Goal: Task Accomplishment & Management: Use online tool/utility

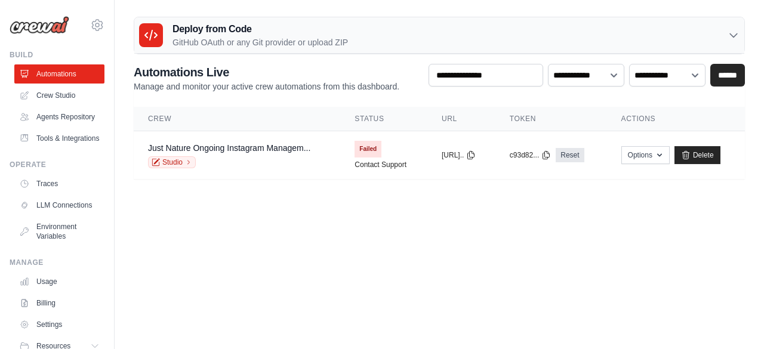
click at [643, 270] on body "quenaturebj@gmail.com Settings Build Automations" at bounding box center [382, 174] width 764 height 349
click at [581, 154] on link "Reset" at bounding box center [569, 155] width 28 height 14
click at [362, 154] on span "Failed" at bounding box center [367, 149] width 27 height 17
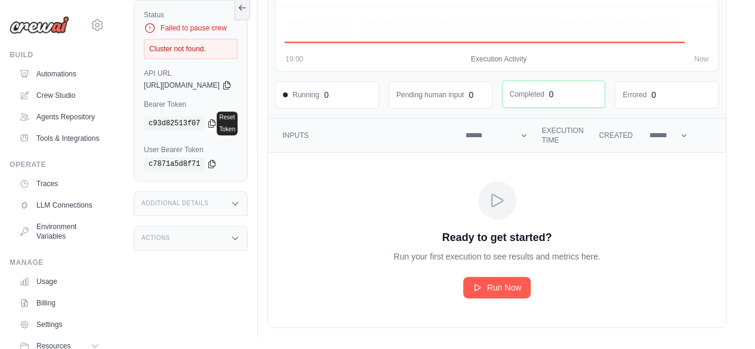
scroll to position [125, 0]
click at [511, 285] on span "Run Now" at bounding box center [504, 288] width 35 height 12
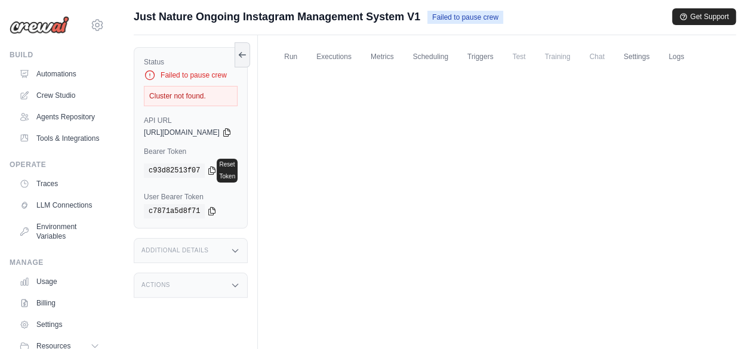
scroll to position [6, 0]
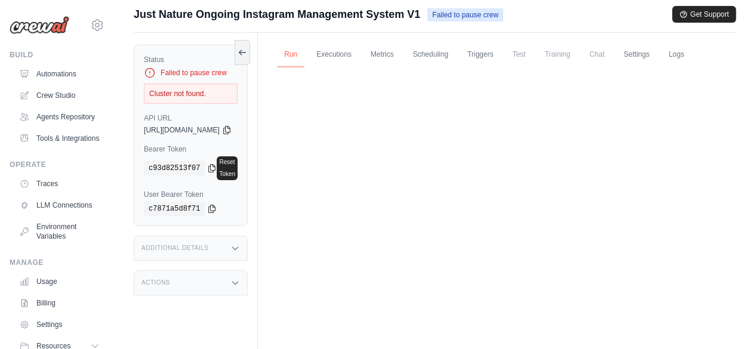
click at [304, 53] on link "Run" at bounding box center [290, 54] width 27 height 25
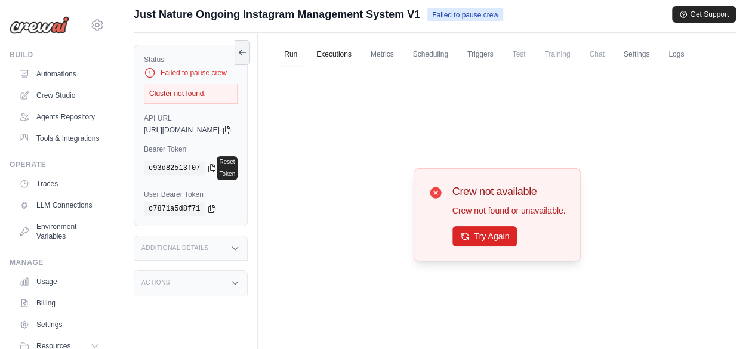
click at [358, 53] on link "Executions" at bounding box center [334, 54] width 50 height 25
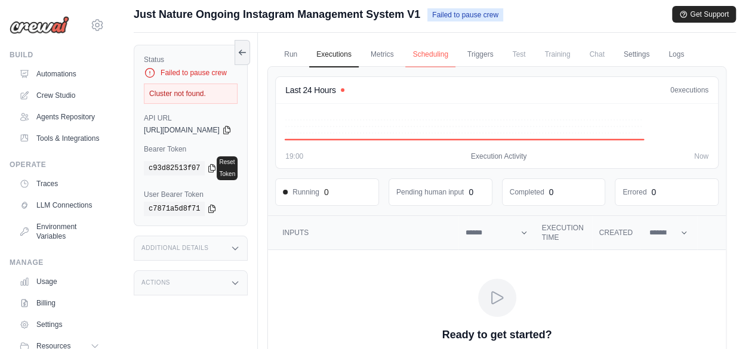
click at [449, 54] on link "Scheduling" at bounding box center [430, 54] width 50 height 25
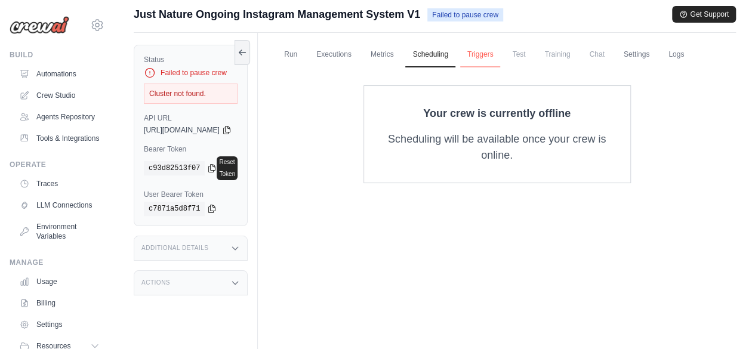
click at [501, 54] on link "Triggers" at bounding box center [480, 54] width 41 height 25
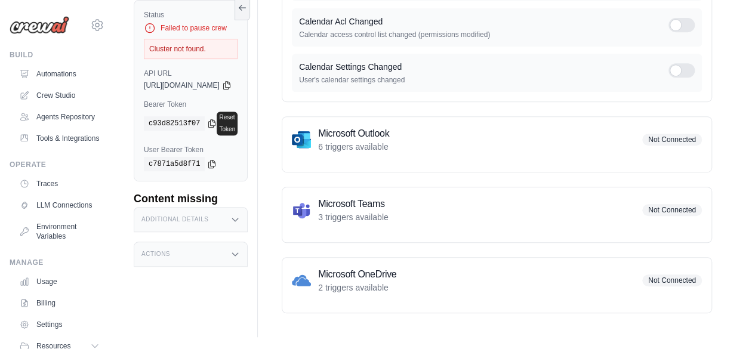
scroll to position [279, 0]
click at [204, 59] on div "Cluster not found." at bounding box center [191, 49] width 94 height 20
click at [240, 222] on icon at bounding box center [235, 220] width 10 height 10
click at [240, 347] on icon at bounding box center [235, 352] width 10 height 10
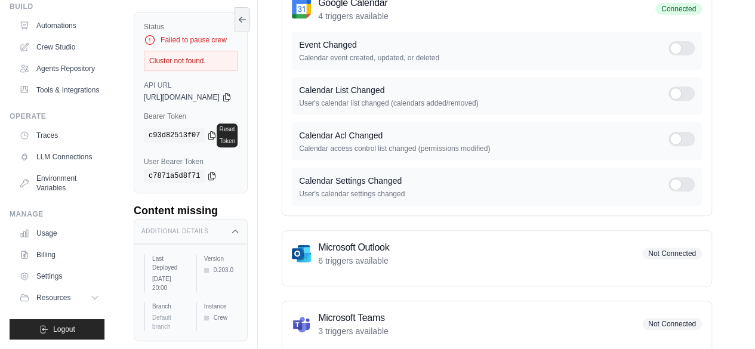
scroll to position [148, 0]
click at [56, 81] on link "Tools & Integrations" at bounding box center [61, 90] width 90 height 19
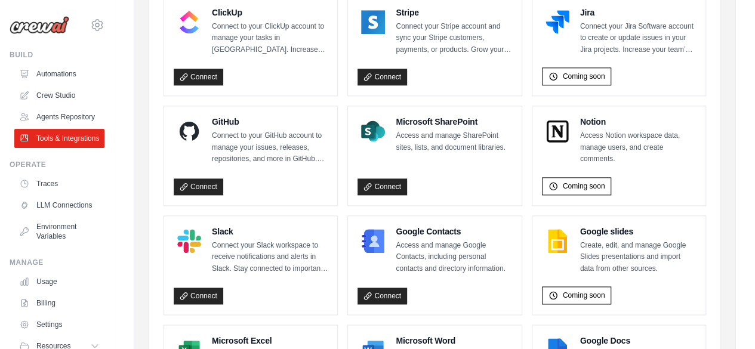
scroll to position [707, 0]
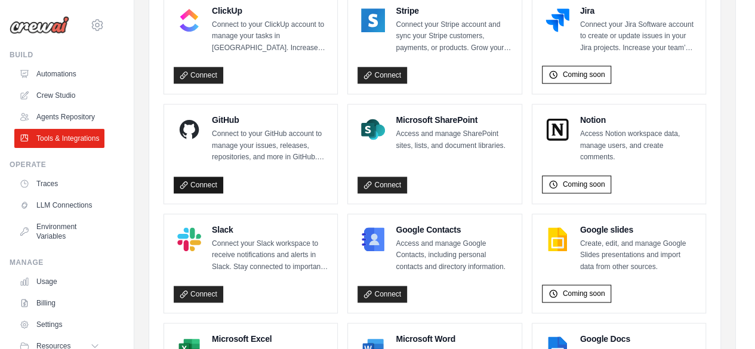
click at [197, 180] on link "Connect" at bounding box center [199, 185] width 50 height 17
click at [591, 53] on div "Jira Connect your Jira Software account to create or update issues in your Jira…" at bounding box center [619, 45] width 154 height 80
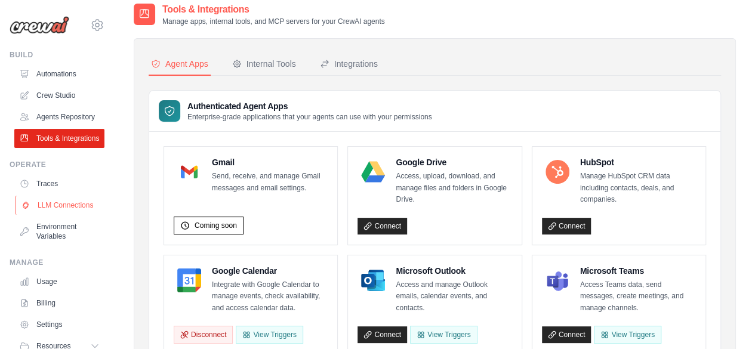
scroll to position [0, 0]
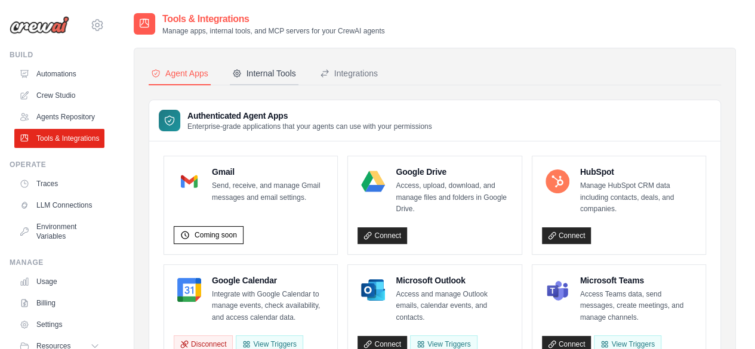
drag, startPoint x: 284, startPoint y: 61, endPoint x: 277, endPoint y: 70, distance: 11.1
click at [277, 72] on div "Internal Tools" at bounding box center [264, 73] width 64 height 12
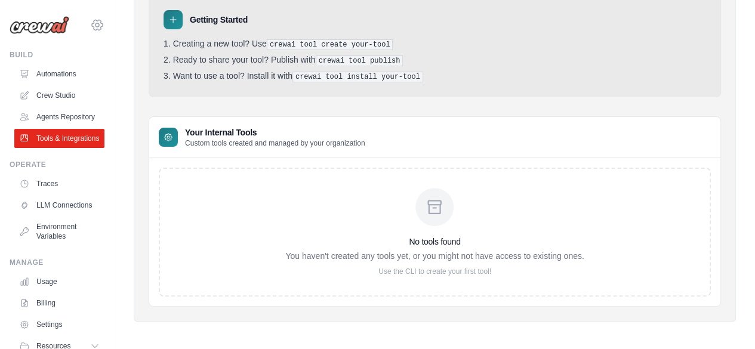
click at [92, 27] on icon at bounding box center [97, 25] width 11 height 10
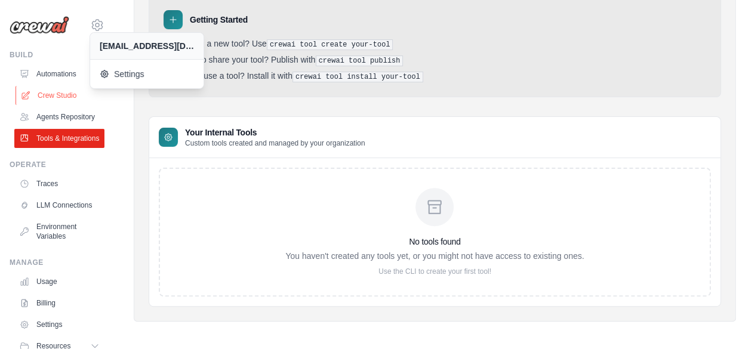
click at [65, 97] on link "Crew Studio" at bounding box center [61, 95] width 90 height 19
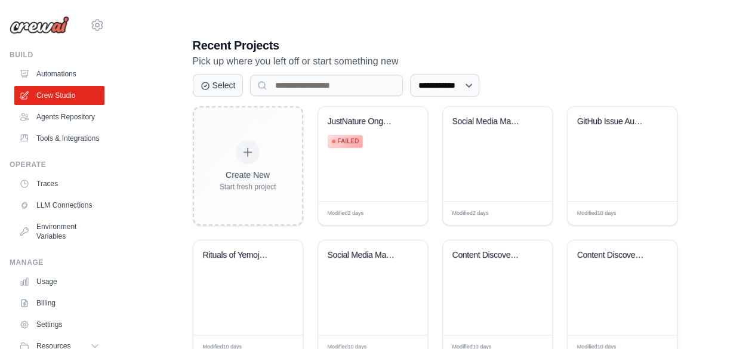
scroll to position [227, 0]
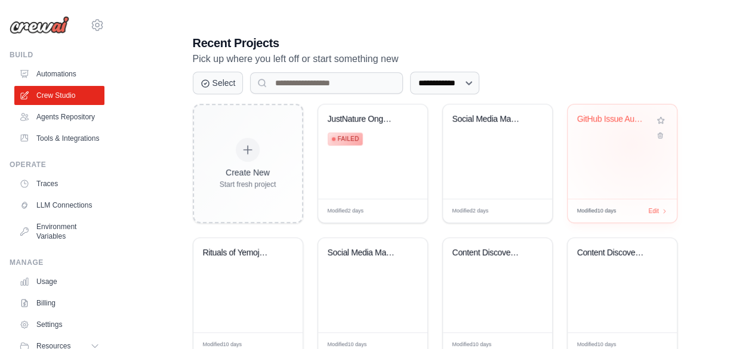
click at [631, 143] on div "GitHub Issue Auto-Triager" at bounding box center [621, 151] width 109 height 94
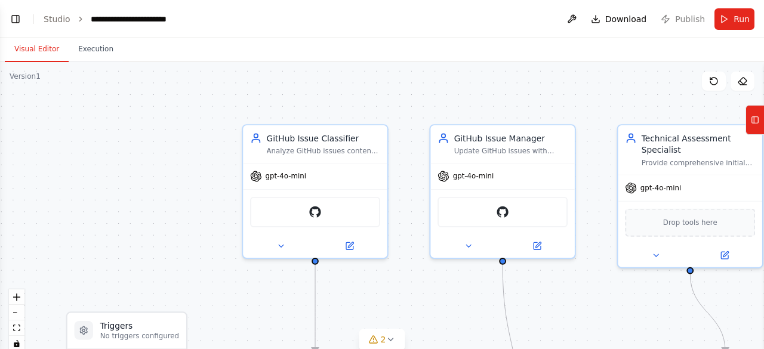
scroll to position [1619, 0]
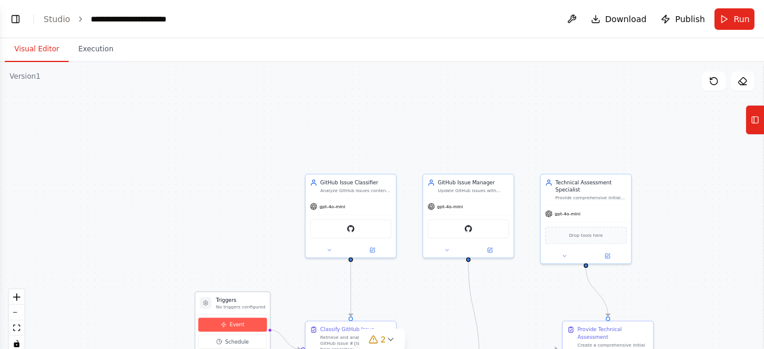
click at [235, 321] on span "Event" at bounding box center [237, 324] width 15 height 7
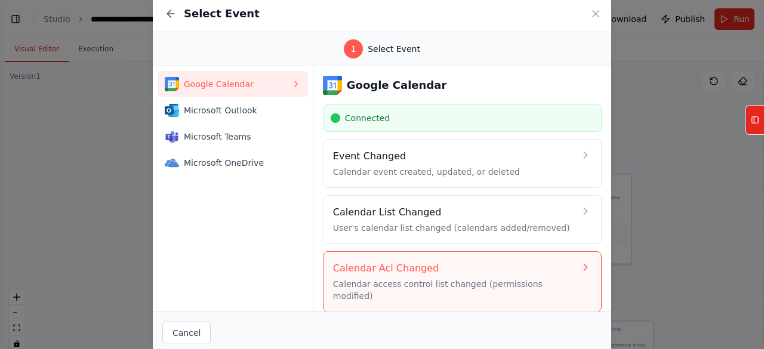
scroll to position [51, 0]
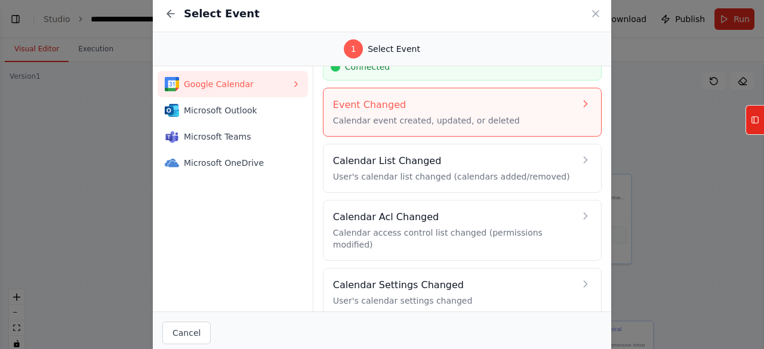
click at [393, 125] on p "Calendar event created, updated, or deleted" at bounding box center [454, 121] width 242 height 12
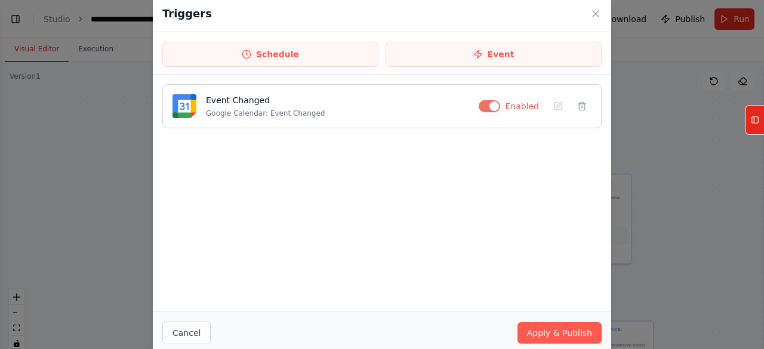
click at [498, 106] on button "button" at bounding box center [489, 106] width 21 height 12
click at [486, 103] on button "button" at bounding box center [486, 106] width 21 height 12
click at [566, 331] on button "Apply & Publish" at bounding box center [559, 332] width 84 height 21
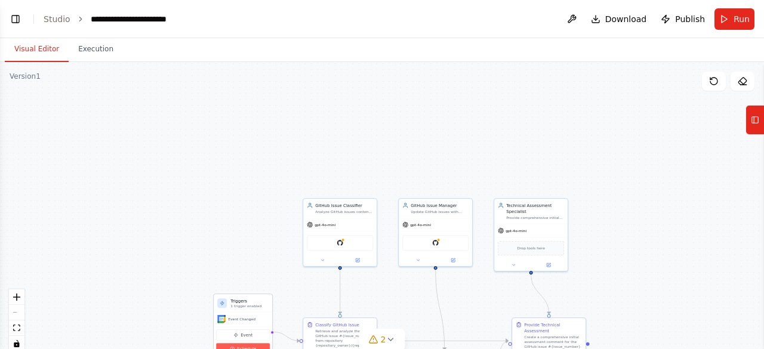
click at [252, 347] on span "Schedule" at bounding box center [246, 349] width 19 height 6
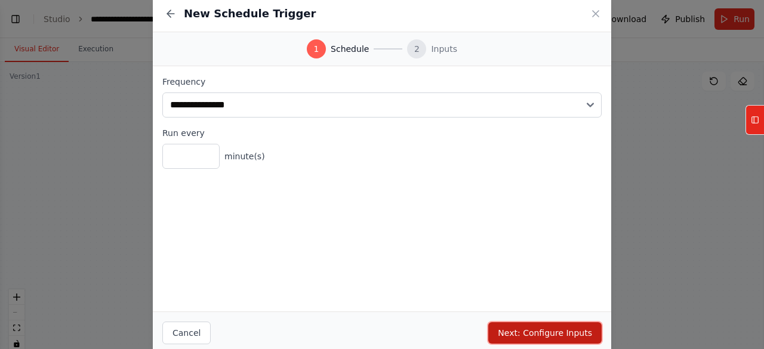
click at [560, 333] on button "Next: Configure Inputs" at bounding box center [544, 332] width 113 height 21
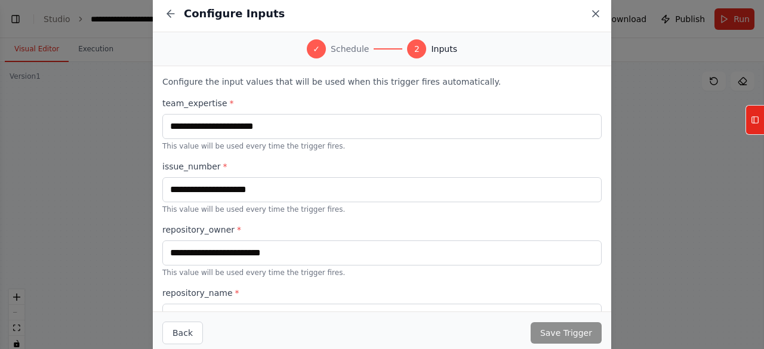
click at [595, 14] on icon at bounding box center [595, 14] width 6 height 6
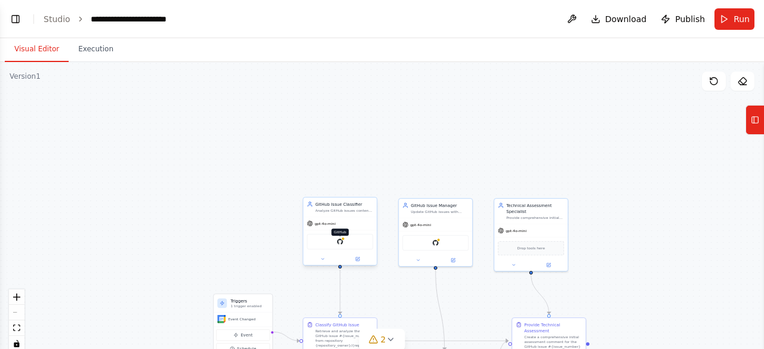
click at [337, 240] on img at bounding box center [340, 241] width 7 height 7
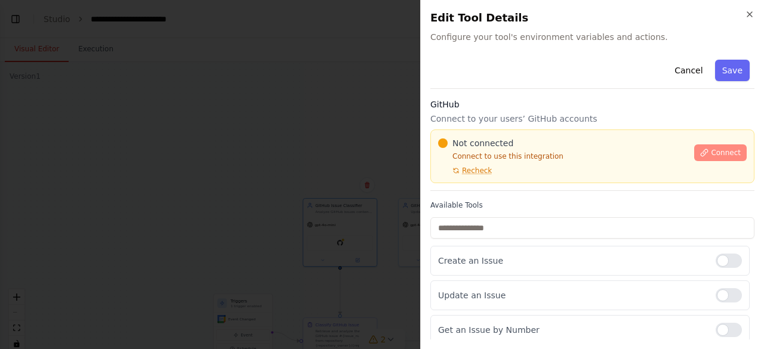
click at [714, 151] on span "Connect" at bounding box center [726, 153] width 30 height 10
click at [752, 15] on icon "button" at bounding box center [750, 15] width 10 height 10
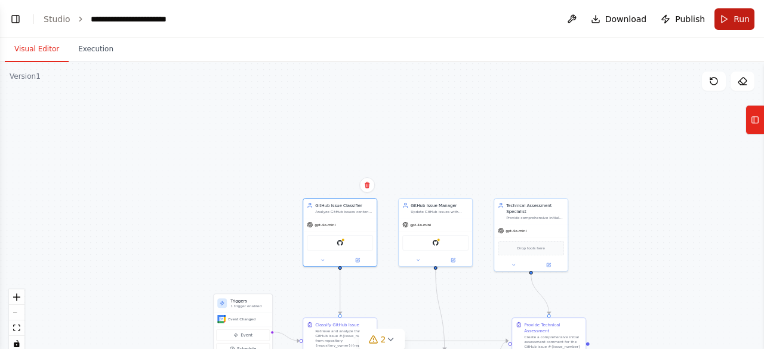
click at [736, 17] on span "Run" at bounding box center [741, 19] width 16 height 12
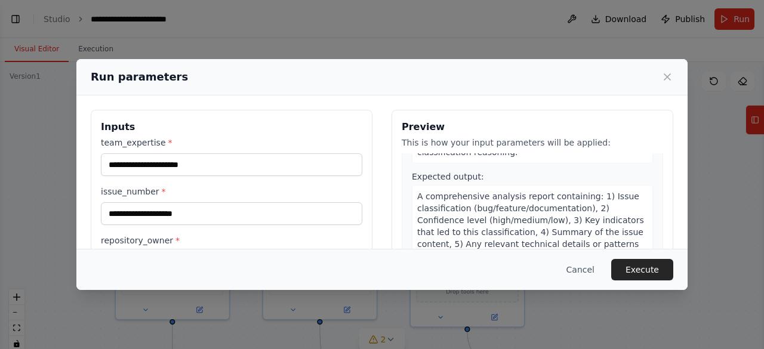
scroll to position [189, 0]
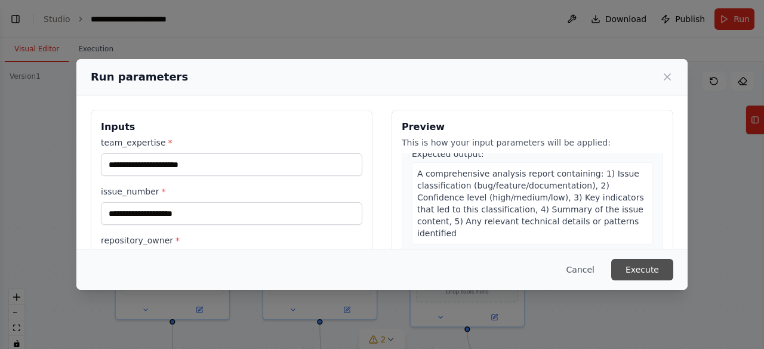
click at [640, 270] on button "Execute" at bounding box center [642, 269] width 62 height 21
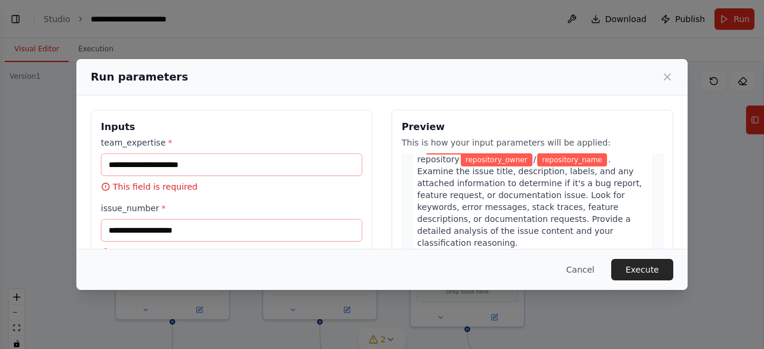
scroll to position [84, 0]
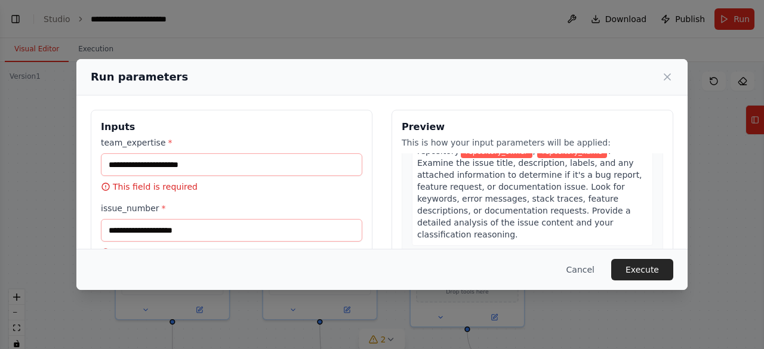
click at [105, 184] on icon at bounding box center [106, 187] width 10 height 10
click at [103, 184] on icon at bounding box center [106, 187] width 10 height 10
click at [107, 189] on icon at bounding box center [106, 187] width 10 height 10
click at [106, 186] on icon at bounding box center [105, 186] width 7 height 7
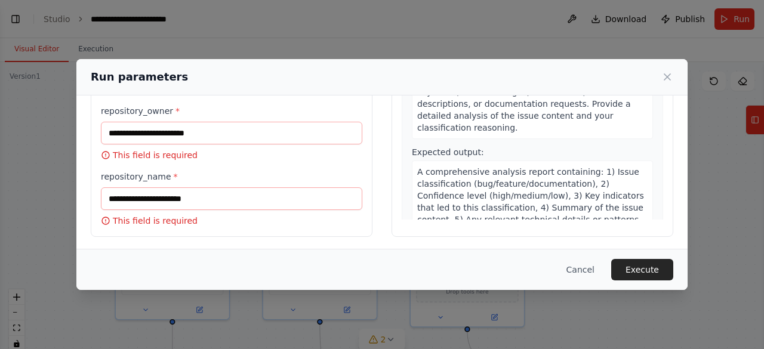
scroll to position [0, 0]
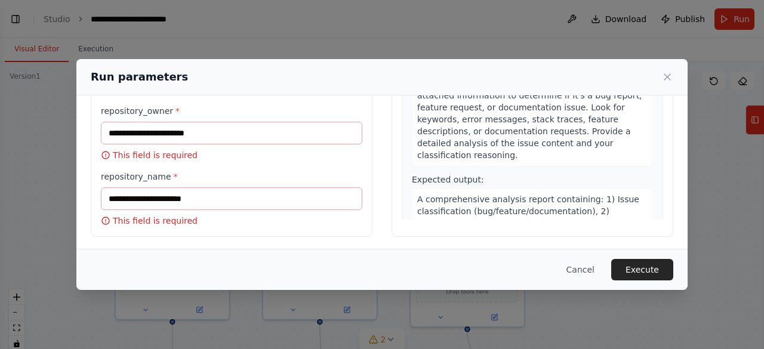
click at [486, 158] on div "Description: Retrieve and analyze the new GitHub issue # issue_number from repo…" at bounding box center [532, 146] width 241 height 248
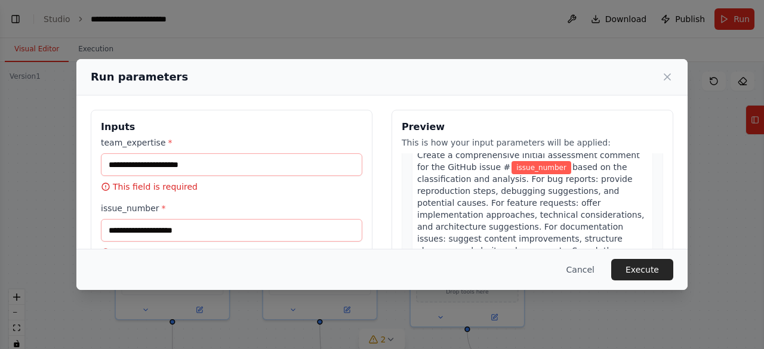
scroll to position [668, 0]
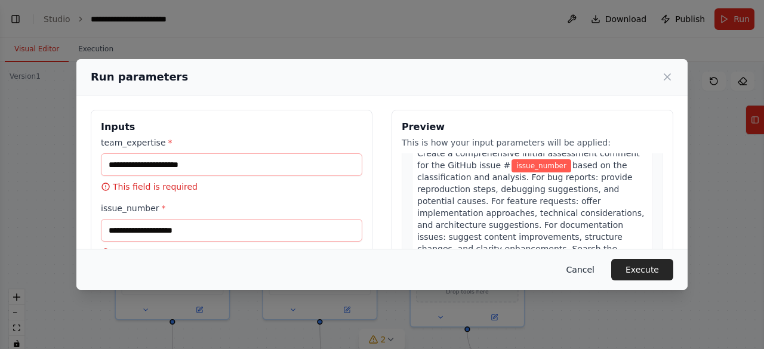
click at [586, 271] on button "Cancel" at bounding box center [580, 269] width 47 height 21
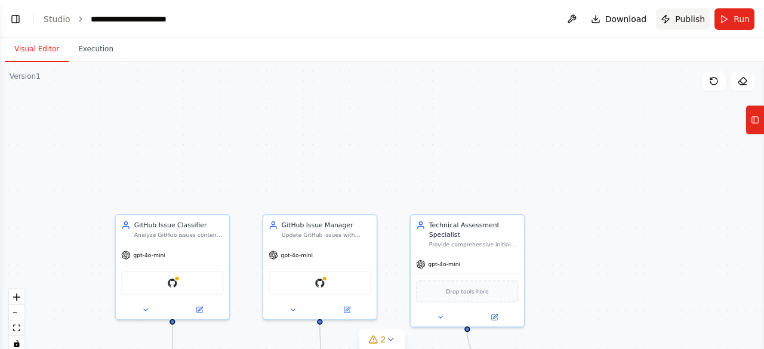
click at [683, 20] on span "Publish" at bounding box center [690, 19] width 30 height 12
click at [693, 17] on span "Publish" at bounding box center [690, 19] width 30 height 12
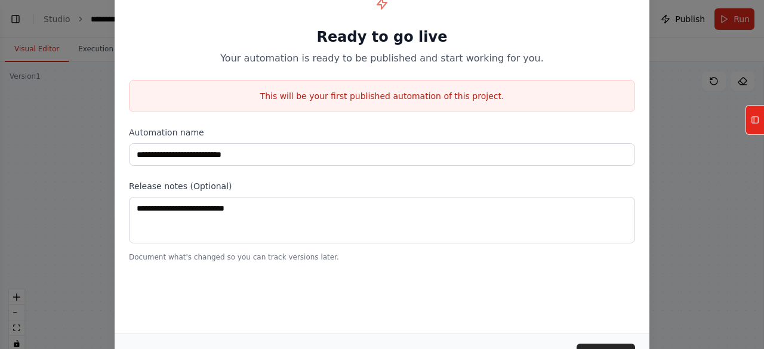
click at [607, 343] on div "Cancel Publish" at bounding box center [382, 354] width 535 height 41
click at [610, 347] on button "Publish" at bounding box center [605, 354] width 58 height 21
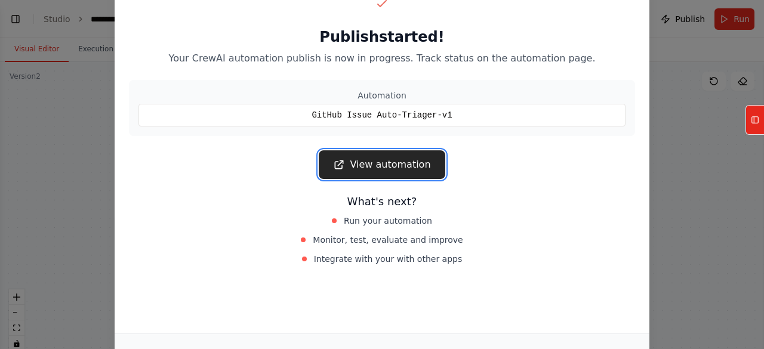
click at [388, 166] on link "View automation" at bounding box center [382, 164] width 126 height 29
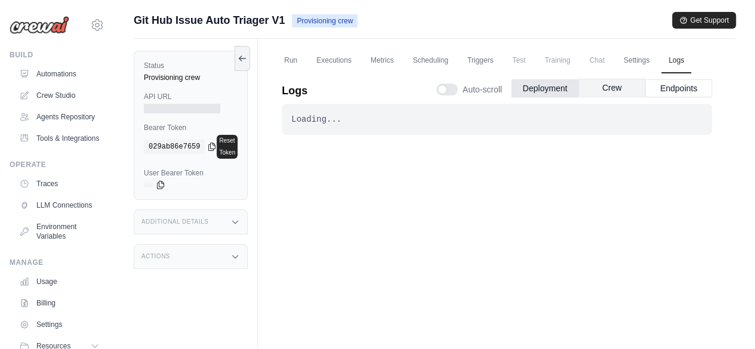
click at [622, 89] on button "Crew" at bounding box center [611, 88] width 67 height 18
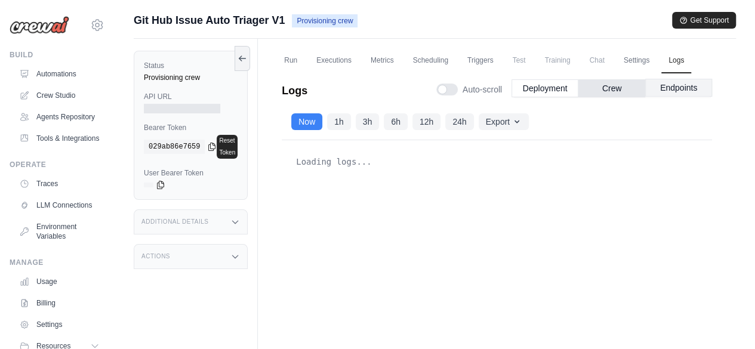
click at [677, 89] on button "Endpoints" at bounding box center [678, 88] width 67 height 18
click at [677, 91] on button "Endpoints" at bounding box center [678, 88] width 67 height 18
click at [514, 121] on icon "button" at bounding box center [516, 121] width 5 height 3
click at [567, 175] on div "Loading logs..." at bounding box center [497, 244] width 430 height 208
click at [567, 177] on div "Loading logs..." at bounding box center [497, 244] width 430 height 208
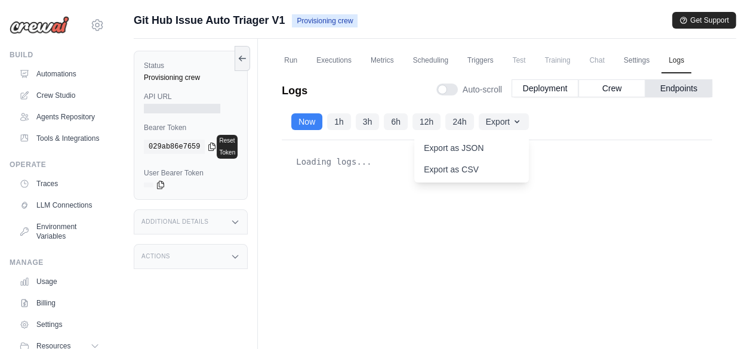
click at [721, 110] on div "Logs Auto-scroll Deployment Crew Endpoints Loading... . . . In Progress Now 1h …" at bounding box center [496, 214] width 459 height 297
click at [612, 89] on button "Crew" at bounding box center [611, 88] width 67 height 18
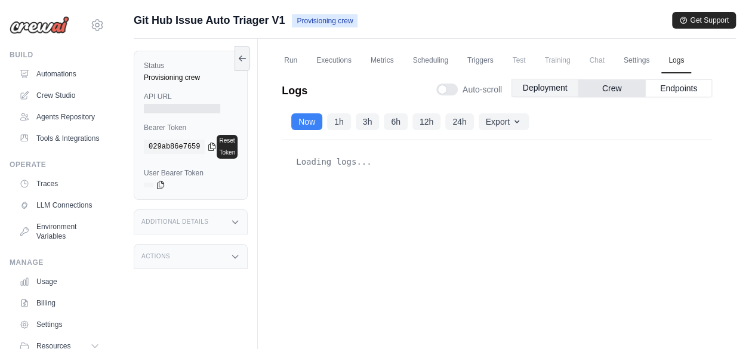
click at [543, 88] on button "Deployment" at bounding box center [544, 88] width 67 height 18
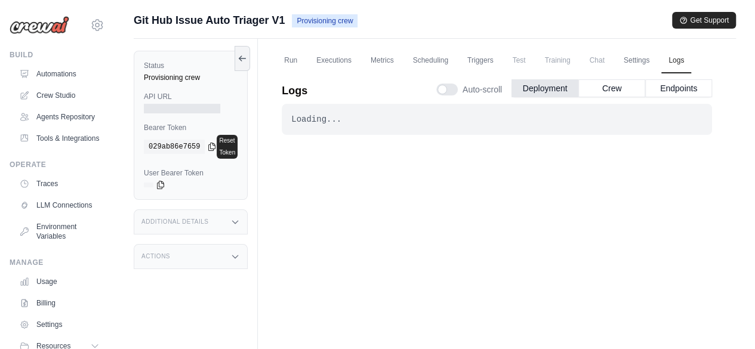
click at [370, 214] on div "Loading... . . . In Progress" at bounding box center [497, 231] width 430 height 254
click at [671, 60] on link "Logs" at bounding box center [676, 60] width 30 height 25
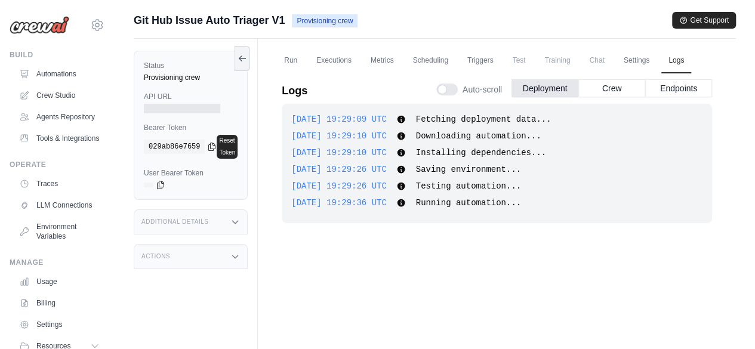
click at [570, 254] on div "2025-10-14 19:29:09 UTC Fetching deployment data... Show more Show less 2025-10…" at bounding box center [497, 231] width 430 height 254
click at [606, 89] on button "Crew" at bounding box center [611, 88] width 67 height 18
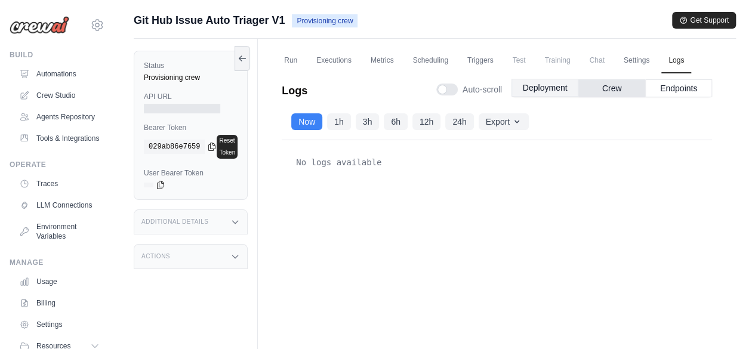
click at [542, 89] on button "Deployment" at bounding box center [544, 88] width 67 height 18
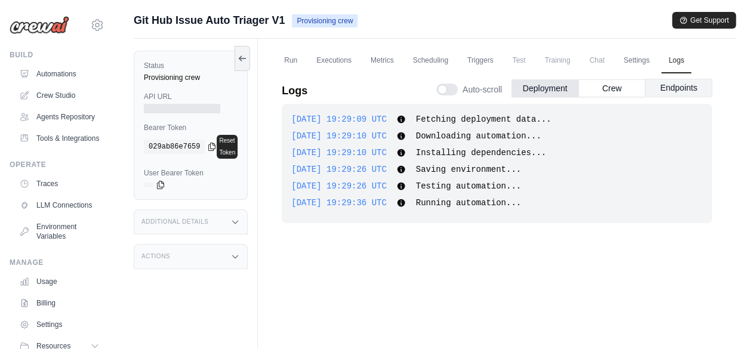
click at [671, 89] on button "Endpoints" at bounding box center [678, 88] width 67 height 18
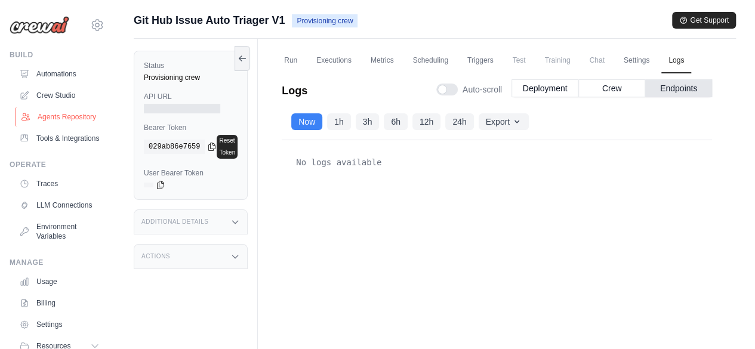
click at [48, 119] on link "Agents Repository" at bounding box center [61, 116] width 90 height 19
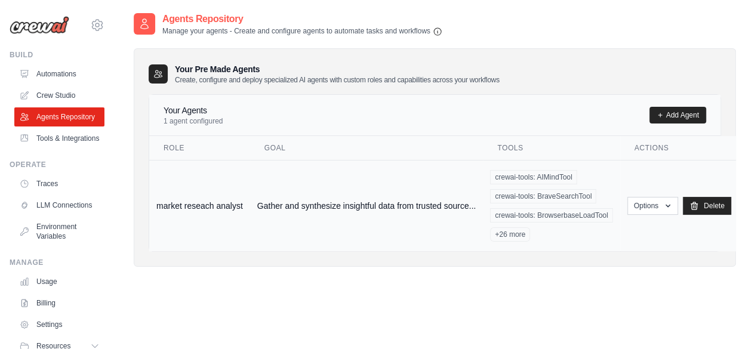
click at [510, 236] on span "+26 more" at bounding box center [510, 234] width 40 height 14
click at [507, 232] on span "+26 more" at bounding box center [510, 234] width 40 height 14
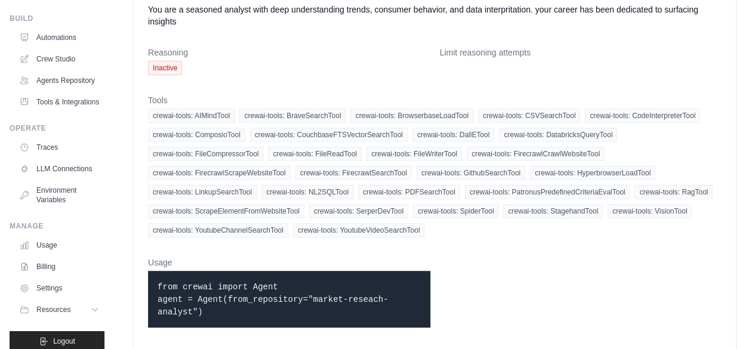
scroll to position [35, 0]
click at [54, 180] on link "LLM Connections" at bounding box center [61, 170] width 90 height 19
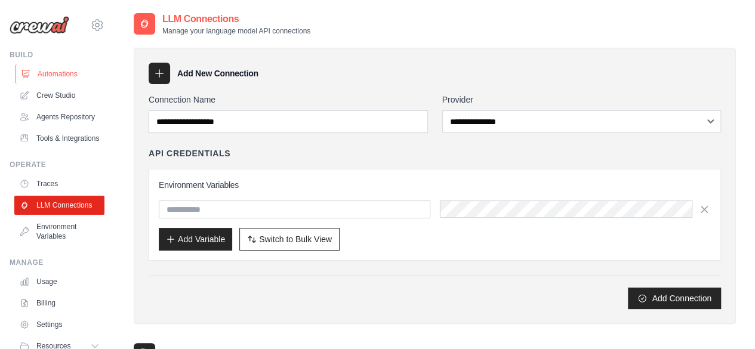
click at [55, 79] on link "Automations" at bounding box center [61, 73] width 90 height 19
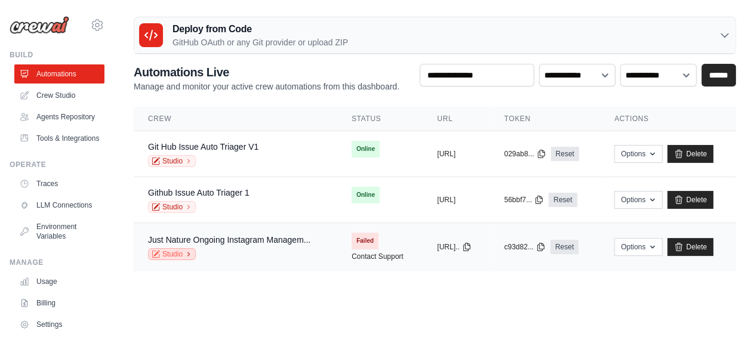
click at [176, 255] on link "Studio" at bounding box center [172, 254] width 48 height 12
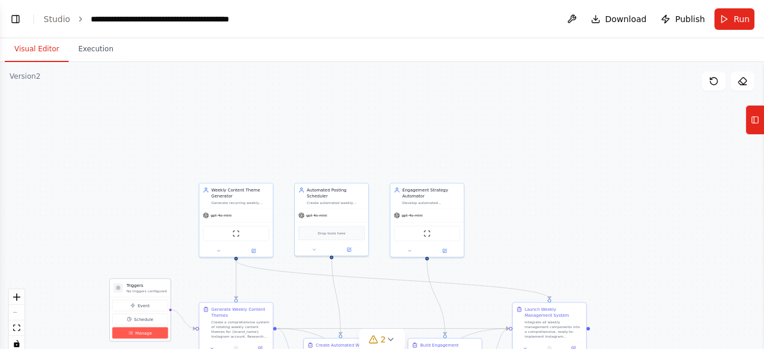
click at [144, 335] on span "Manage" at bounding box center [143, 333] width 17 height 6
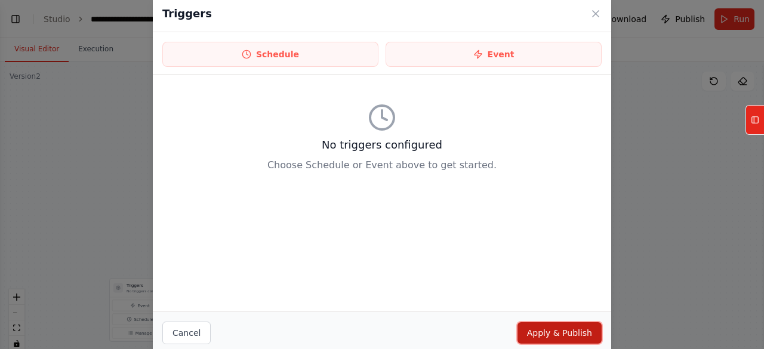
click at [561, 336] on button "Apply & Publish" at bounding box center [559, 332] width 84 height 21
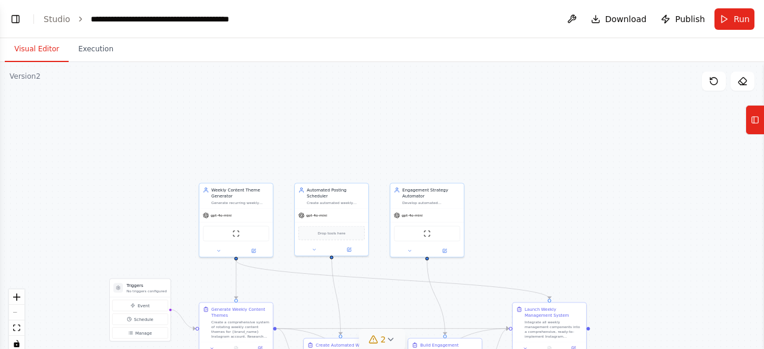
click at [390, 342] on icon at bounding box center [390, 340] width 10 height 10
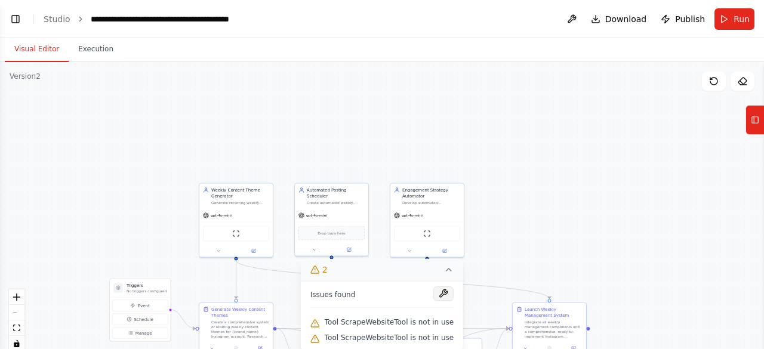
click at [436, 295] on button at bounding box center [443, 293] width 20 height 14
click at [438, 294] on body "Create a crew that schedules and publishes social media content across multiple…" at bounding box center [382, 174] width 764 height 349
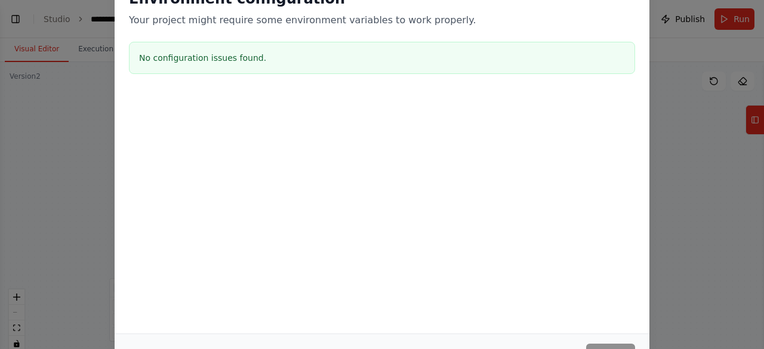
click at [678, 218] on div "Environment configuration Your project might require some environment variables…" at bounding box center [382, 174] width 764 height 349
click at [678, 219] on div "Environment configuration Your project might require some environment variables…" at bounding box center [382, 174] width 764 height 349
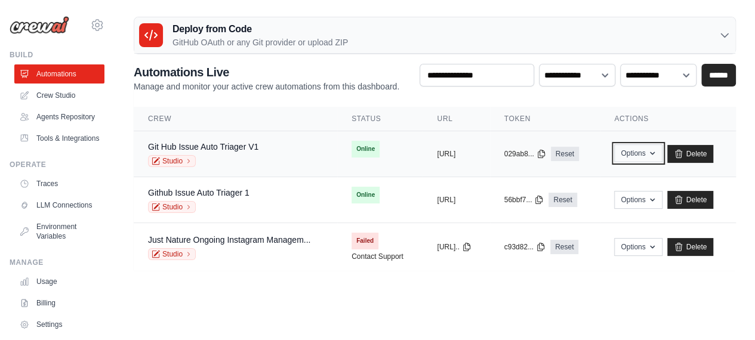
click at [655, 152] on icon "button" at bounding box center [652, 153] width 5 height 3
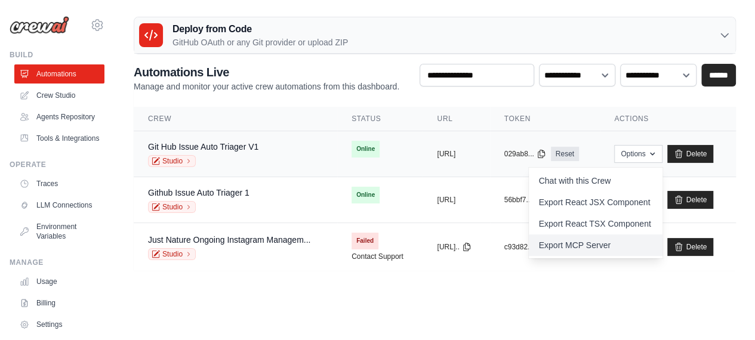
click at [650, 249] on link "Export MCP Server" at bounding box center [596, 244] width 134 height 21
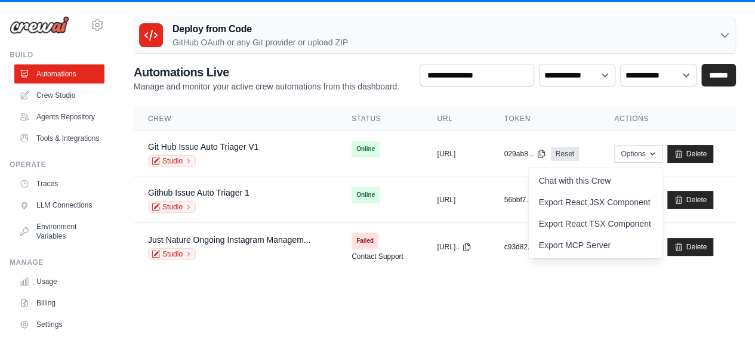
click at [724, 36] on icon at bounding box center [724, 36] width 7 height 4
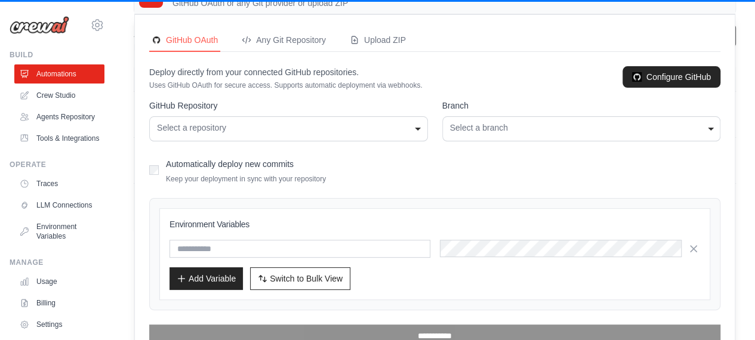
scroll to position [44, 0]
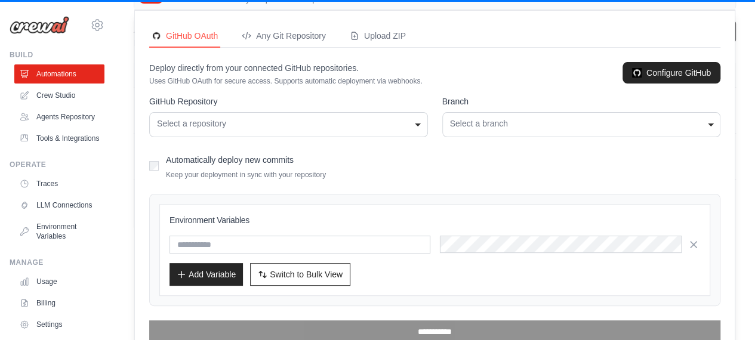
click at [416, 124] on div "Select a repository" at bounding box center [288, 124] width 263 height 13
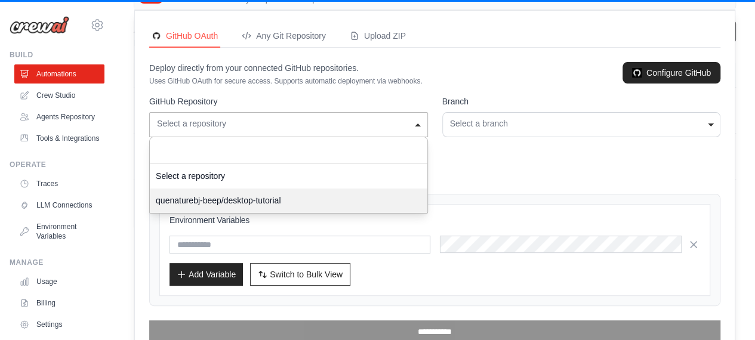
select select "**********"
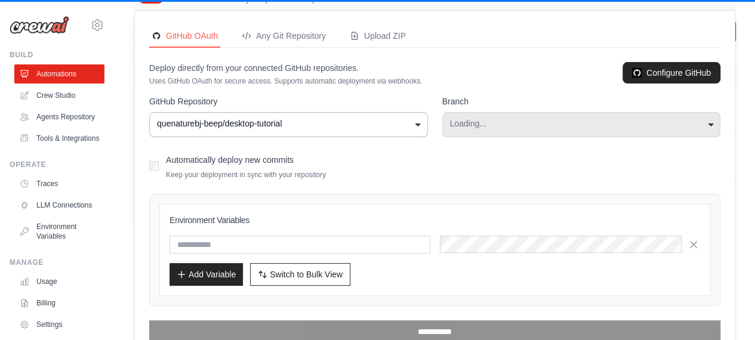
select select "****"
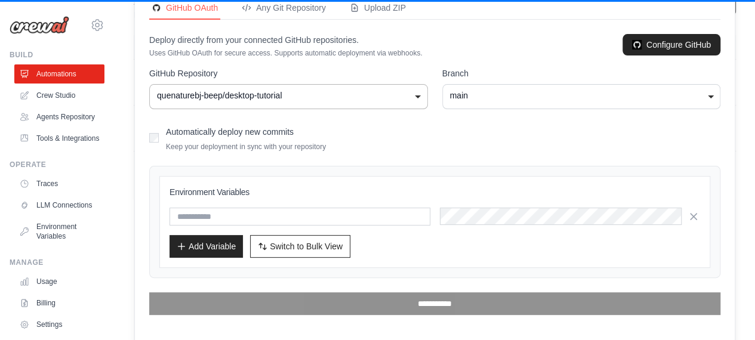
scroll to position [73, 0]
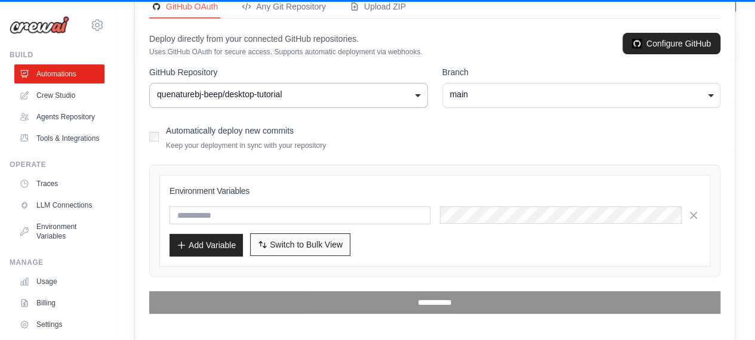
click at [319, 244] on span "Switch to Bulk View" at bounding box center [306, 245] width 73 height 12
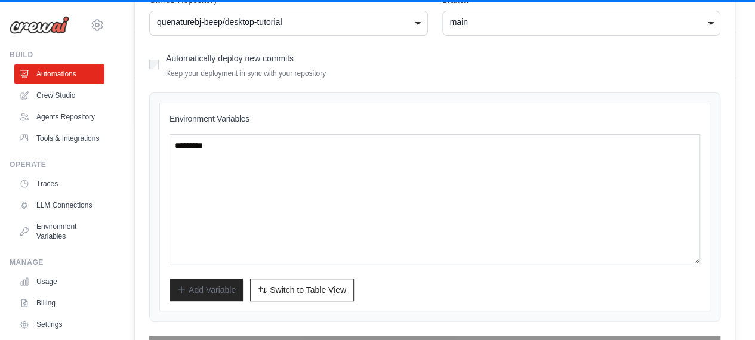
scroll to position [190, 0]
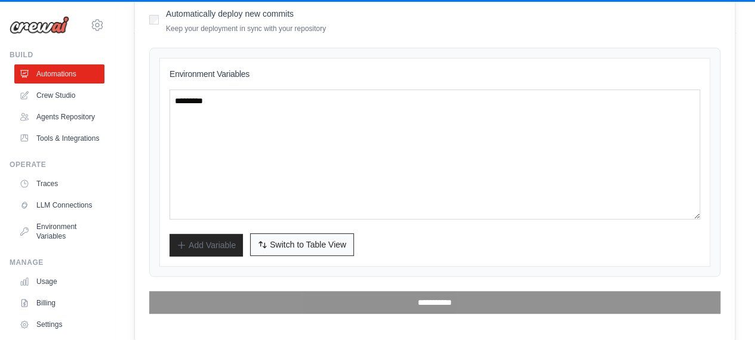
click at [307, 242] on span "Switch to Table View" at bounding box center [308, 245] width 76 height 12
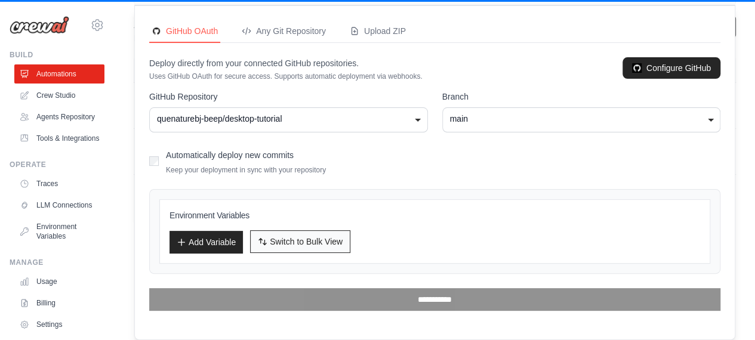
scroll to position [45, 0]
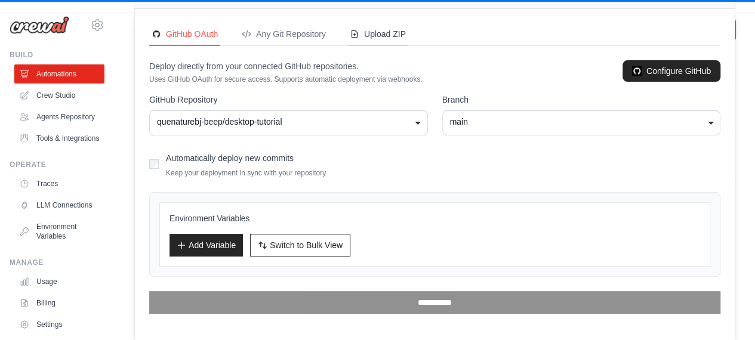
click at [378, 34] on div "Upload ZIP" at bounding box center [378, 34] width 56 height 12
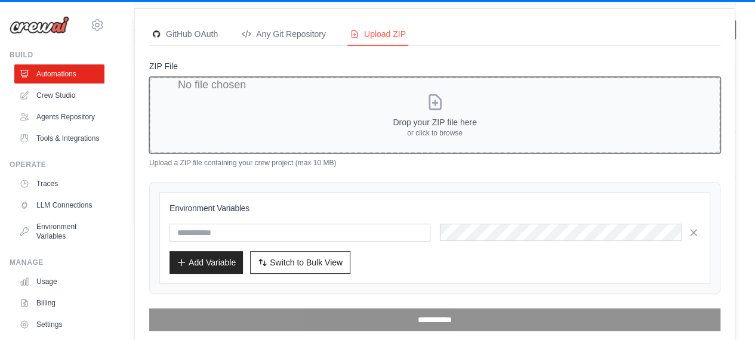
click at [443, 125] on input "ZIP File" at bounding box center [434, 115] width 571 height 76
type input "**********"
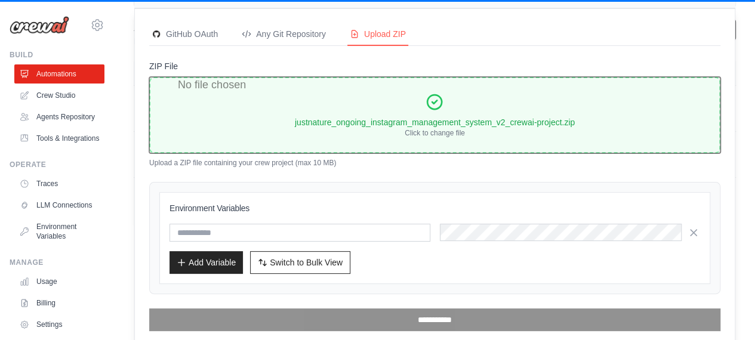
click at [437, 119] on input "ZIP File" at bounding box center [434, 115] width 571 height 76
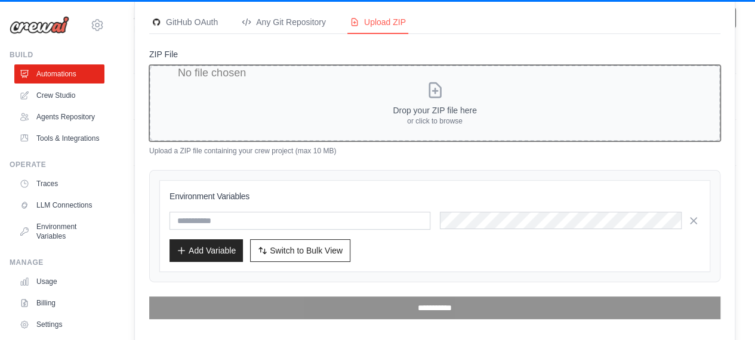
scroll to position [63, 0]
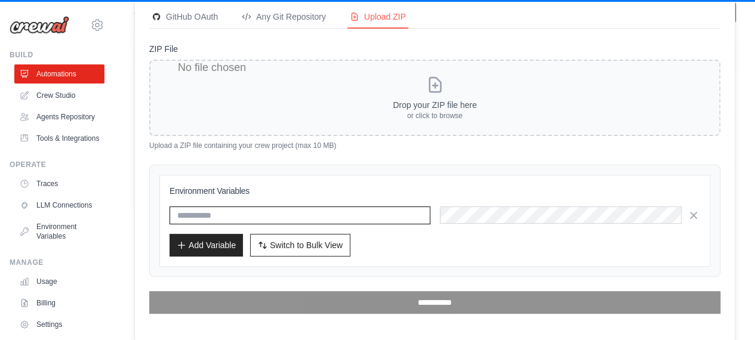
click at [316, 212] on input "text" at bounding box center [299, 215] width 261 height 18
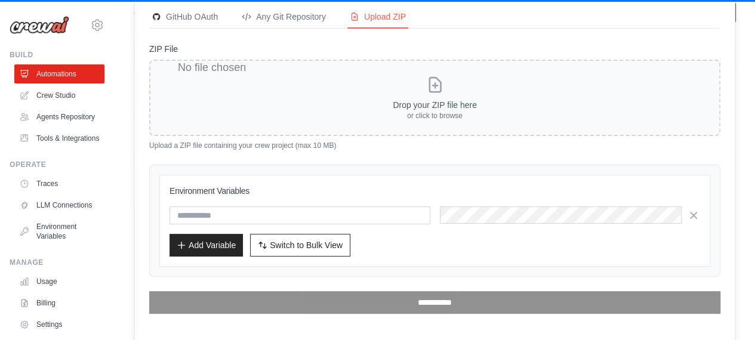
click at [411, 253] on div "Add Variable Switch to Bulk View Switch to Table View" at bounding box center [434, 245] width 530 height 23
click at [693, 215] on icon "button" at bounding box center [693, 215] width 12 height 12
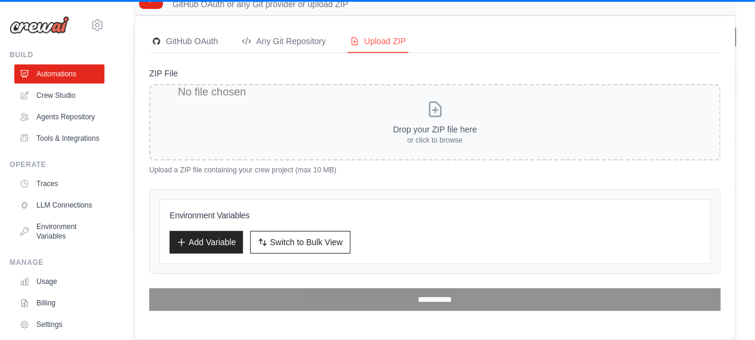
scroll to position [36, 0]
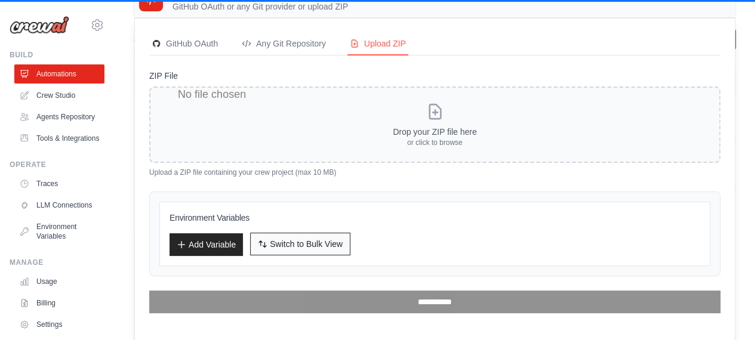
click at [304, 243] on span "Switch to Bulk View" at bounding box center [306, 244] width 73 height 12
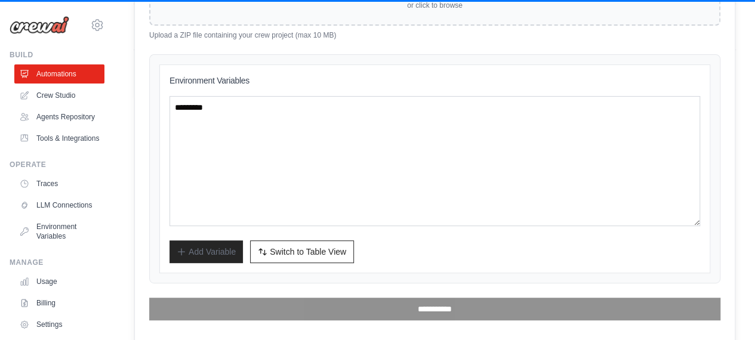
scroll to position [179, 0]
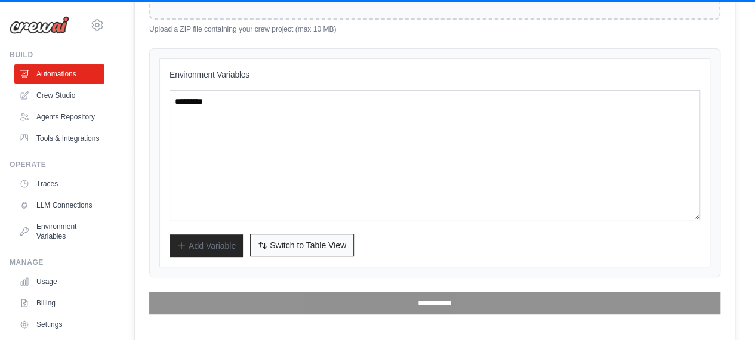
click at [297, 244] on span "Switch to Table View" at bounding box center [308, 245] width 76 height 12
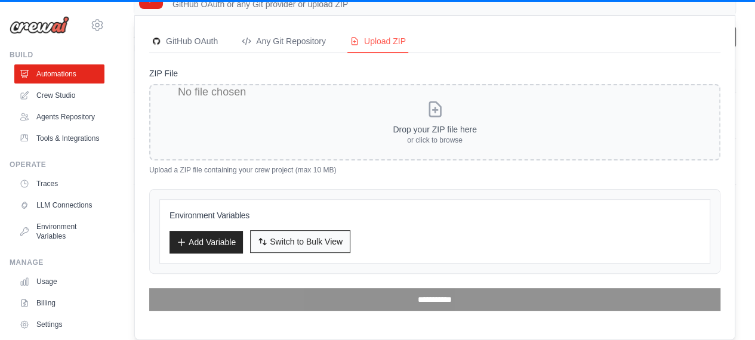
scroll to position [36, 0]
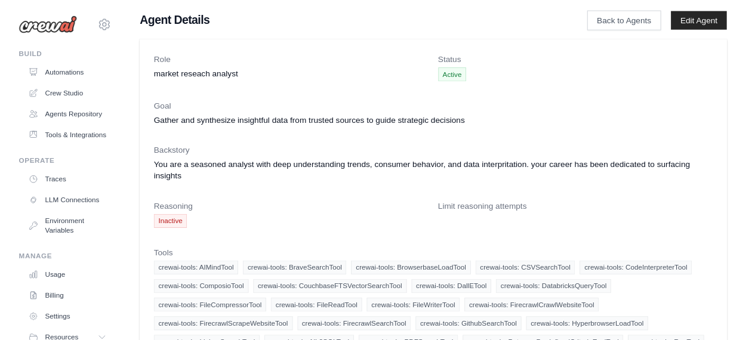
scroll to position [36, 0]
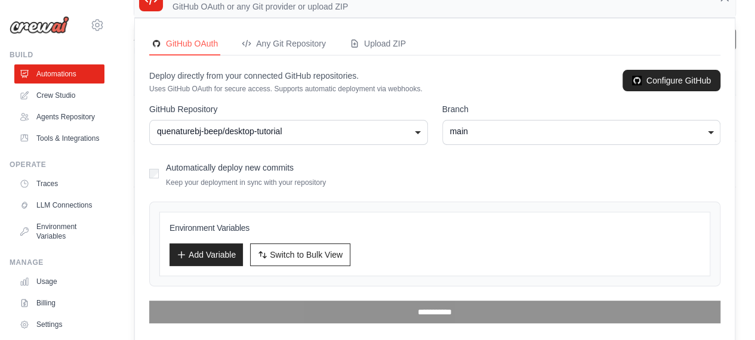
click at [711, 135] on div "main" at bounding box center [581, 131] width 263 height 13
click at [677, 80] on link "Configure GitHub" at bounding box center [671, 80] width 98 height 21
